Goal: Task Accomplishment & Management: Use online tool/utility

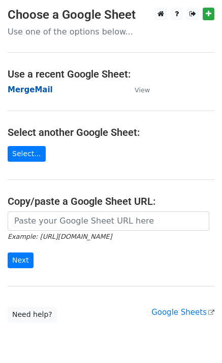
click at [32, 90] on strong "MergeMail" at bounding box center [30, 89] width 45 height 9
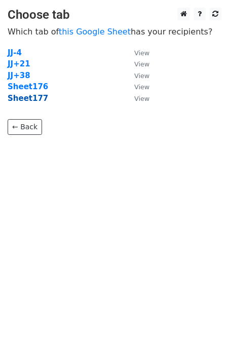
click at [32, 103] on strong "Sheet177" at bounding box center [28, 98] width 41 height 9
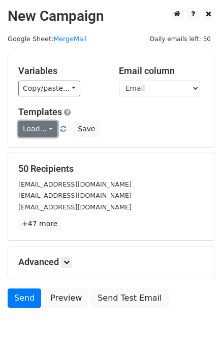
click at [46, 131] on link "Load..." at bounding box center [37, 129] width 39 height 16
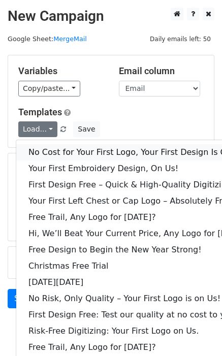
click at [53, 151] on link "No Cost for Your First Logo, Your First Design Is On Us!" at bounding box center [138, 152] width 245 height 16
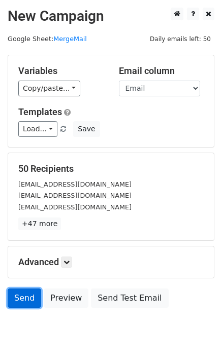
click at [28, 299] on link "Send" at bounding box center [24, 298] width 33 height 19
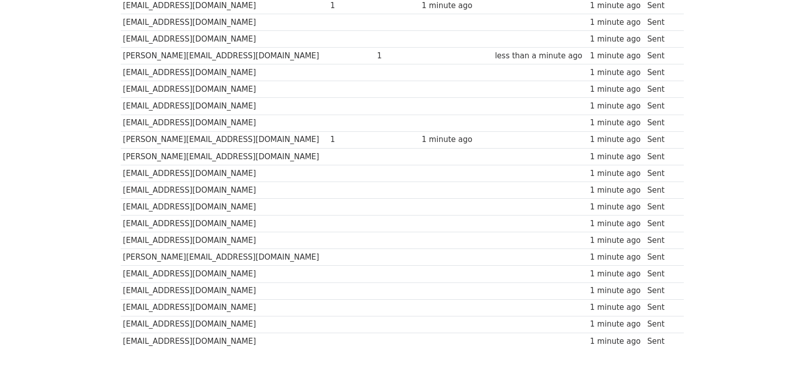
scroll to position [706, 0]
